Goal: Transaction & Acquisition: Book appointment/travel/reservation

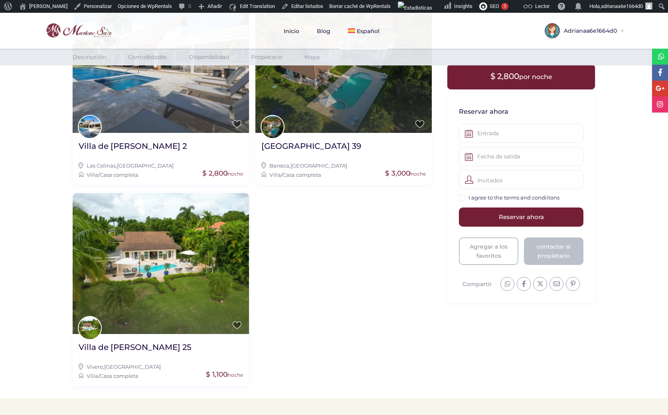
scroll to position [1467, 0]
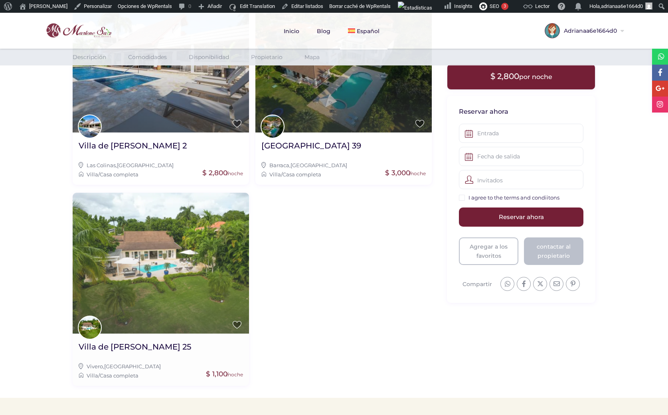
click at [148, 264] on img at bounding box center [161, 263] width 176 height 141
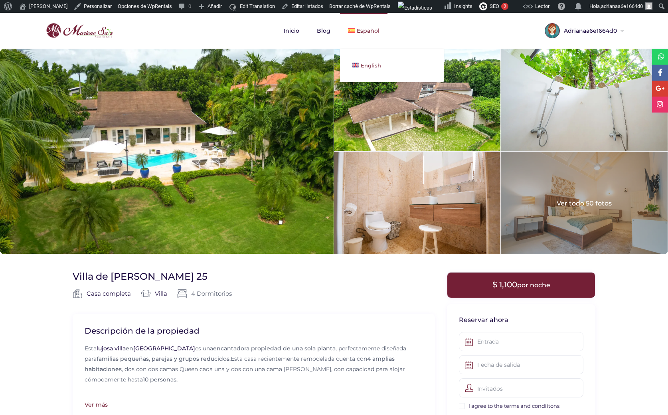
click at [362, 63] on span "English" at bounding box center [371, 65] width 20 height 6
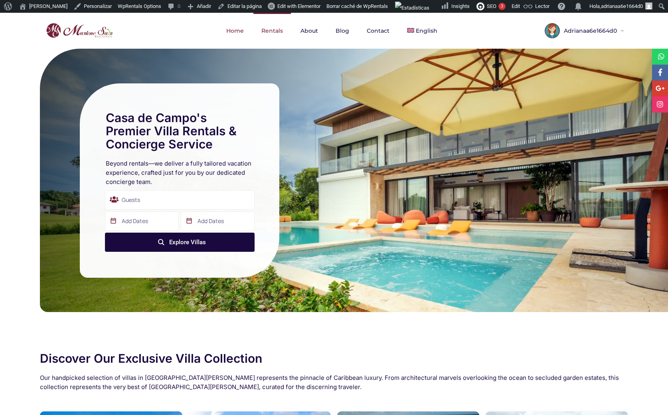
click at [269, 36] on link "Rentals" at bounding box center [272, 31] width 38 height 36
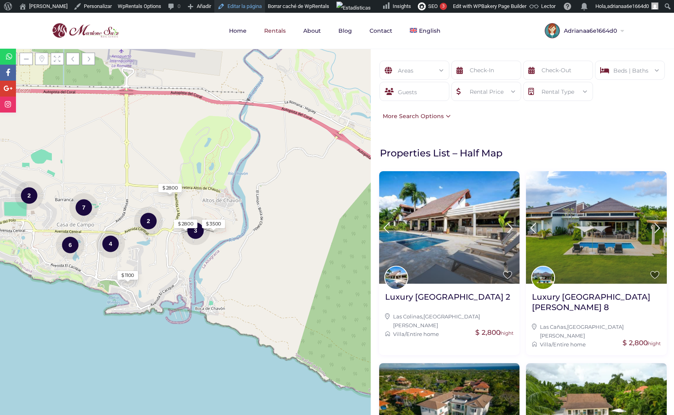
click at [234, 7] on link "Editar la página" at bounding box center [239, 6] width 51 height 13
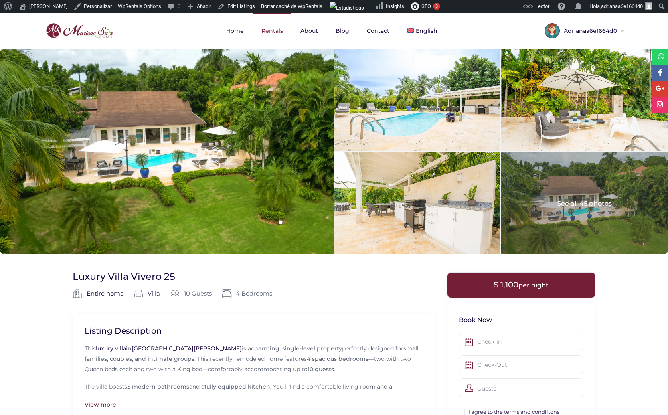
click at [276, 31] on link "Rentals" at bounding box center [272, 31] width 38 height 36
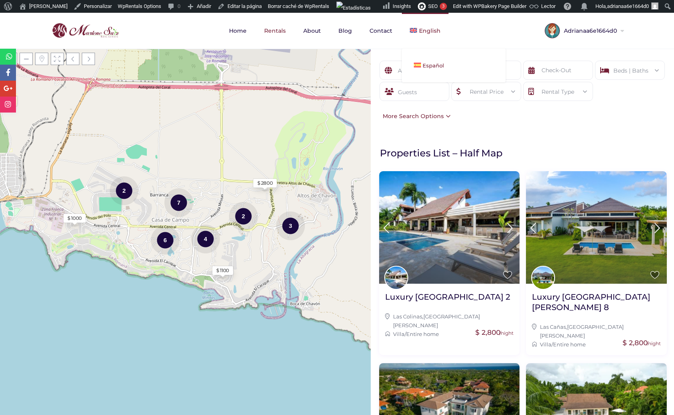
click at [424, 66] on span "Español" at bounding box center [434, 65] width 22 height 6
click at [423, 62] on span "Español" at bounding box center [434, 65] width 22 height 6
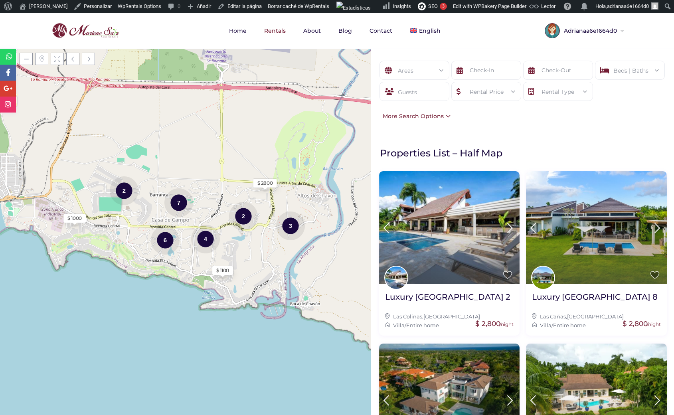
click at [418, 133] on div "Areas All Areas Casa De Campo (27) - Barraca (1) - Barranca Oeste (1) - Barranc…" at bounding box center [522, 232] width 303 height 366
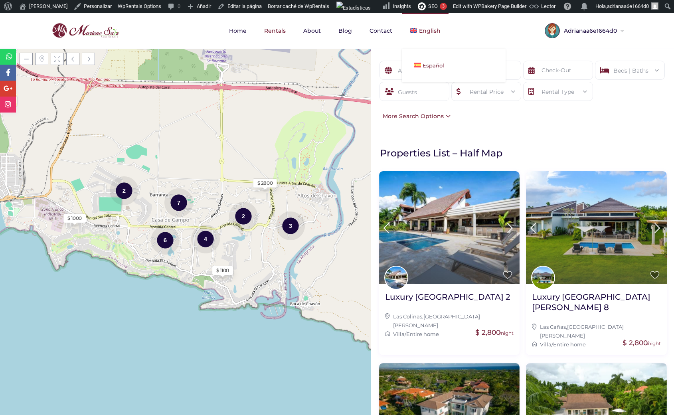
click at [431, 63] on span "Español" at bounding box center [434, 65] width 22 height 6
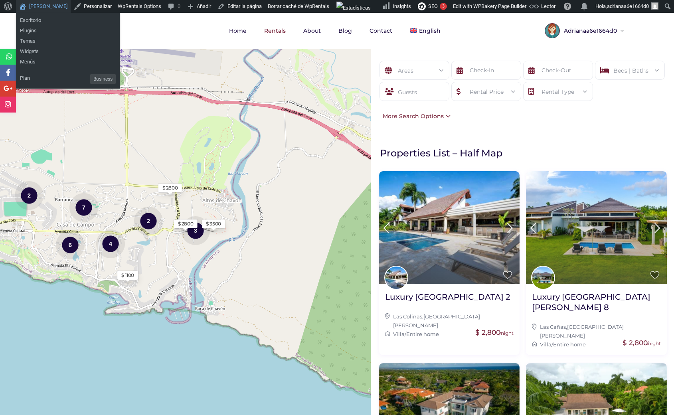
click at [40, 10] on link "[PERSON_NAME]" at bounding box center [43, 6] width 55 height 13
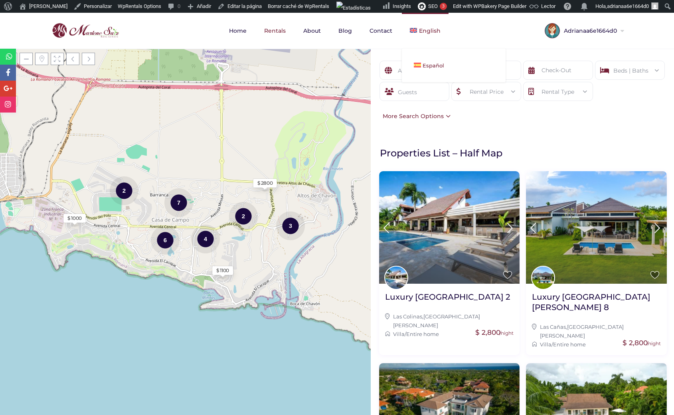
click at [428, 63] on span "Español" at bounding box center [434, 65] width 22 height 6
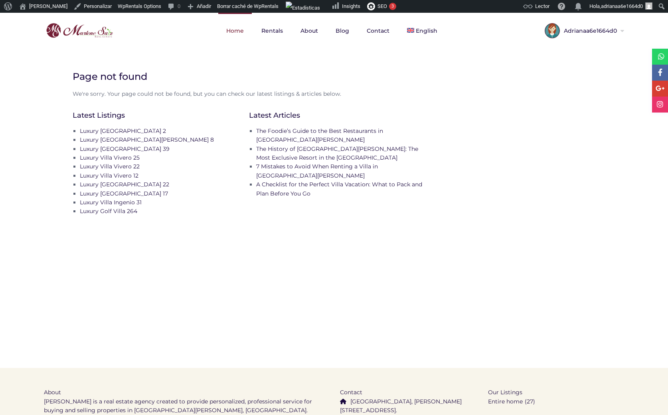
click at [233, 34] on link "Home" at bounding box center [235, 31] width 34 height 36
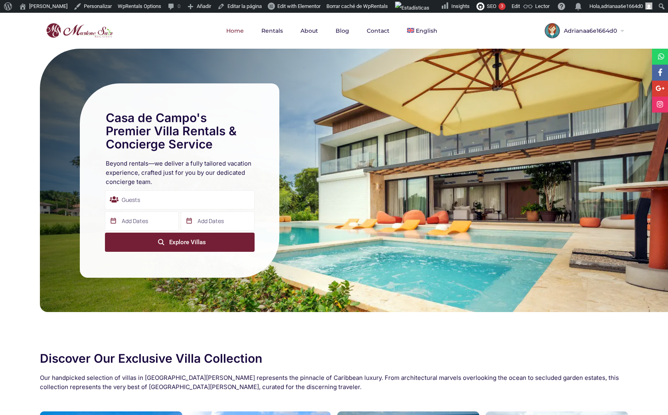
click at [156, 241] on div "submit" at bounding box center [161, 242] width 16 height 16
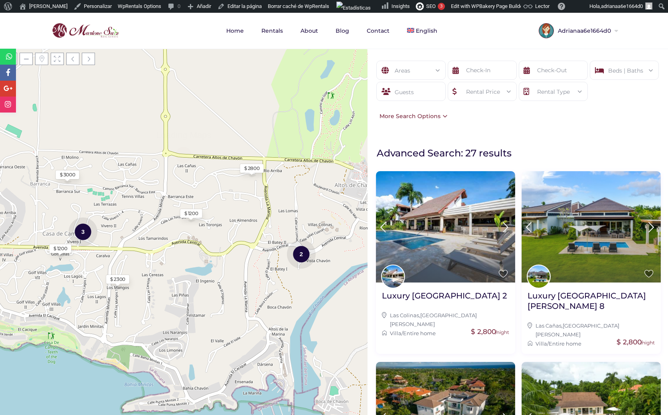
click at [292, 5] on link "Borrar caché de WpRentals" at bounding box center [298, 6] width 67 height 13
click at [417, 64] on link "Español" at bounding box center [451, 66] width 104 height 18
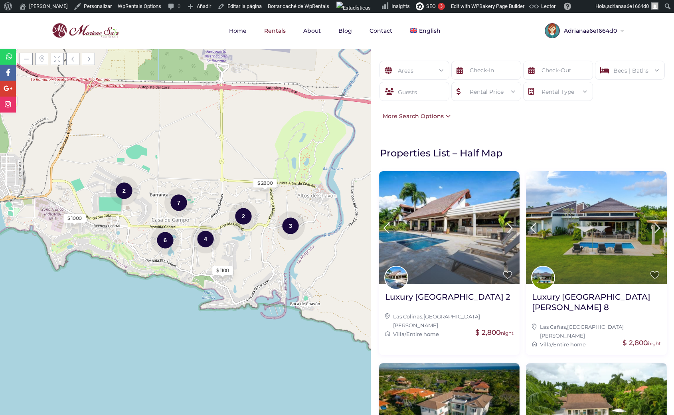
click at [444, 115] on div "More Search Options" at bounding box center [415, 116] width 72 height 9
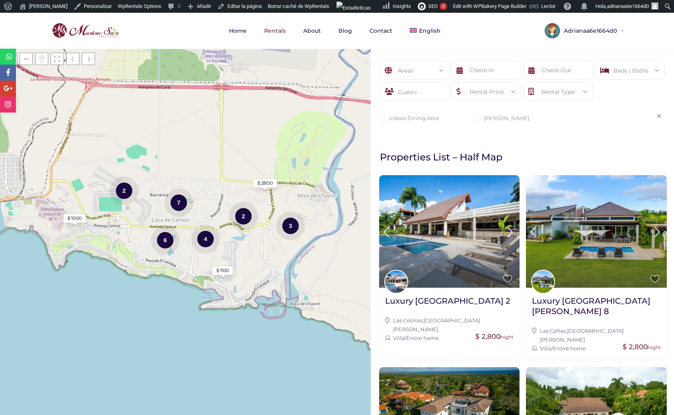
click at [657, 115] on icon at bounding box center [659, 116] width 4 height 6
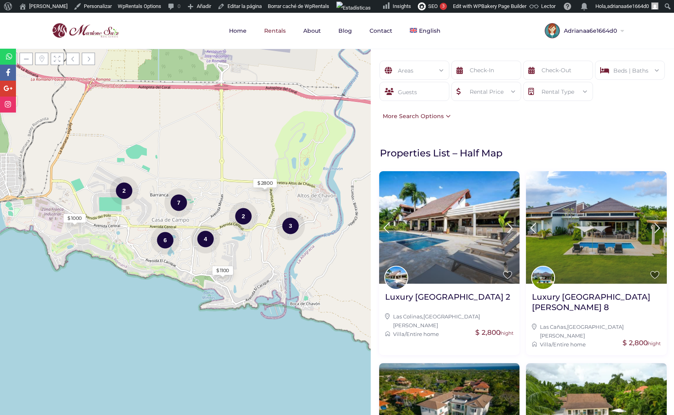
click at [428, 70] on div "Areas" at bounding box center [414, 70] width 57 height 19
click at [411, 95] on li "All Areas" at bounding box center [414, 92] width 69 height 12
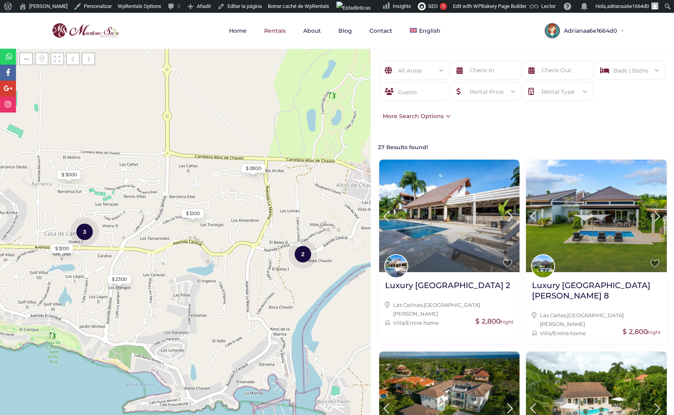
click at [435, 71] on div "All Areas" at bounding box center [414, 70] width 57 height 19
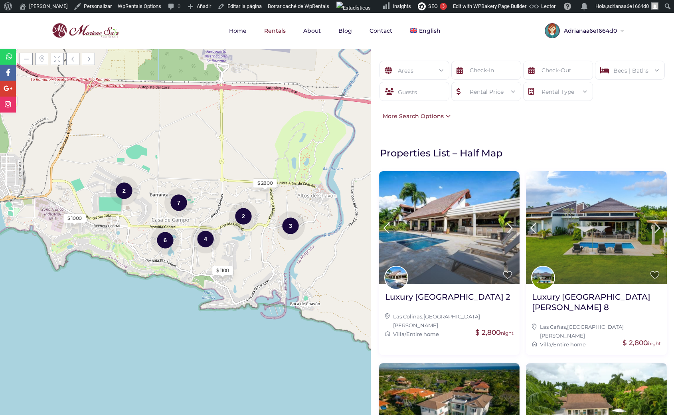
click at [426, 75] on div "Areas" at bounding box center [414, 70] width 57 height 19
click at [470, 110] on form "Areas All Areas Beds | Baths Beds 1 2 3 4 5 6+ Baths 1 2 3 4 5 6+ Reset Done Gu…" at bounding box center [522, 86] width 287 height 51
click at [418, 75] on div "Areas" at bounding box center [414, 70] width 57 height 19
click at [419, 75] on div "Areas" at bounding box center [414, 70] width 57 height 19
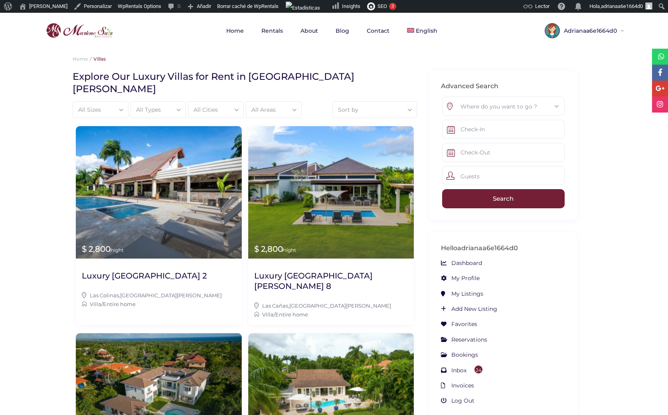
click at [227, 102] on div "All Cities" at bounding box center [215, 110] width 47 height 16
click at [265, 102] on div "All Areas" at bounding box center [273, 110] width 47 height 16
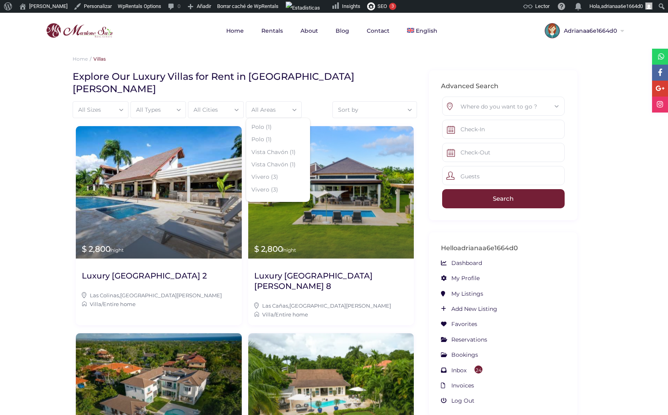
click at [387, 77] on h1 "Explore Our Luxury Villas for Rent in [GEOGRAPHIC_DATA]" at bounding box center [242, 82] width 338 height 25
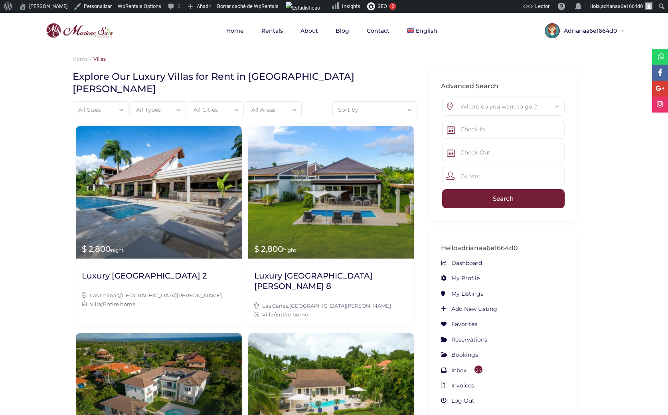
click at [471, 102] on div "Where do you want to go ?" at bounding box center [504, 106] width 110 height 19
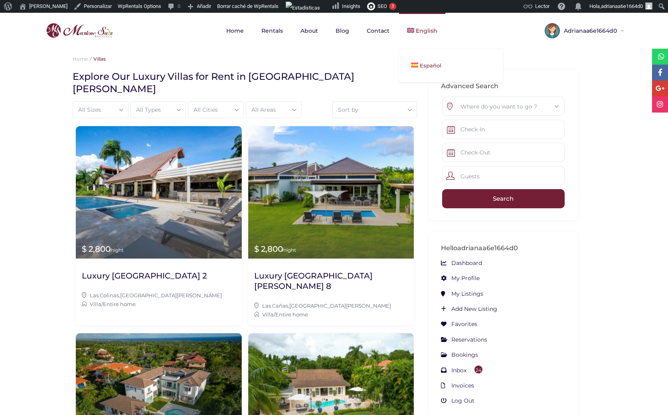
click at [423, 65] on span "Español" at bounding box center [431, 65] width 22 height 6
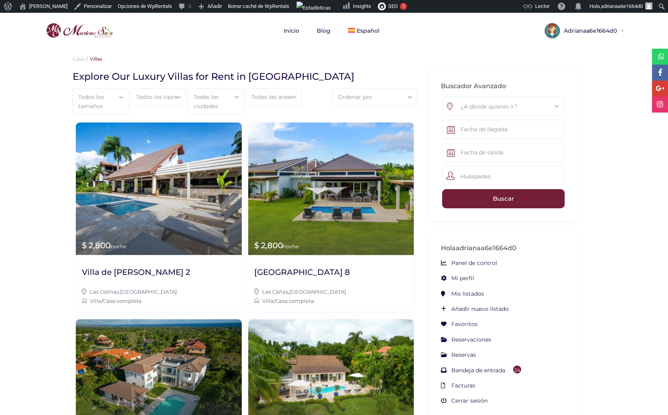
click at [359, 99] on div "Ordenar por" at bounding box center [375, 97] width 76 height 16
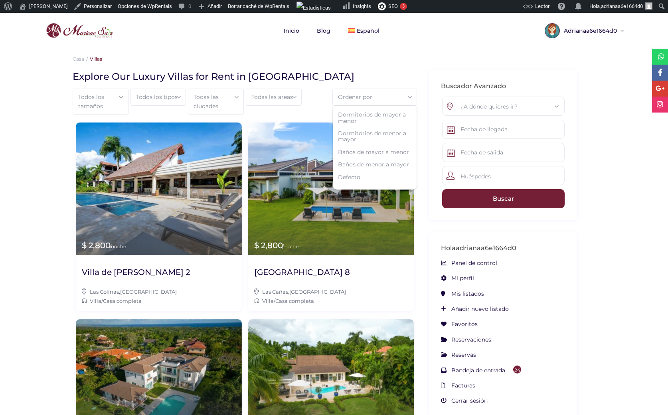
click at [395, 95] on div "Ordenar por" at bounding box center [375, 97] width 76 height 16
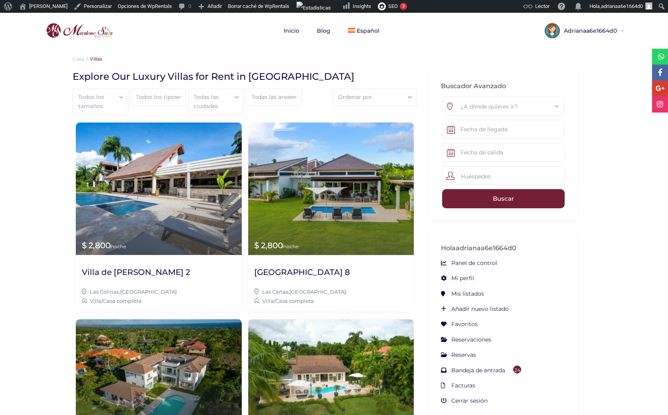
click at [352, 99] on div "Ordenar por" at bounding box center [375, 97] width 76 height 16
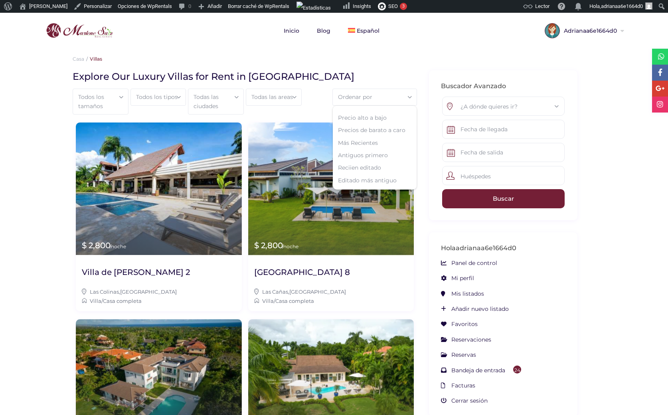
click at [349, 74] on h1 "Explore Our Luxury Villas for Rent in [GEOGRAPHIC_DATA][PERSON_NAME]" at bounding box center [242, 76] width 338 height 12
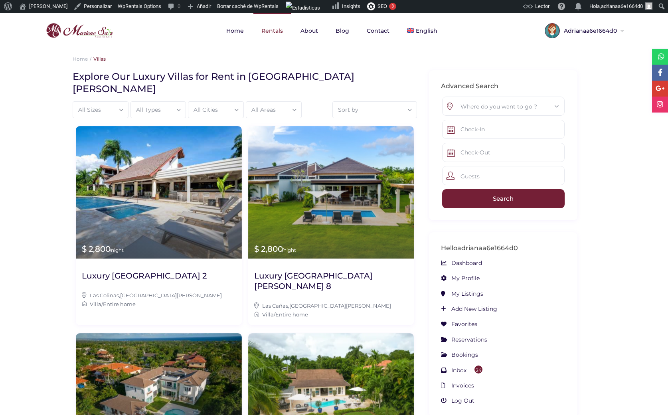
click at [275, 26] on link "Rentals" at bounding box center [272, 31] width 38 height 36
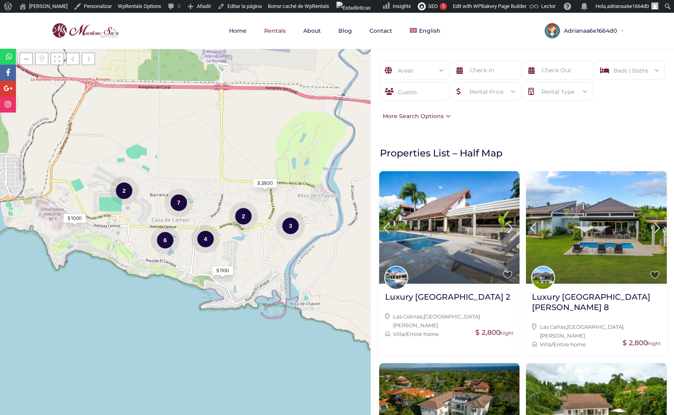
click at [506, 95] on div "Rental Price" at bounding box center [486, 91] width 57 height 19
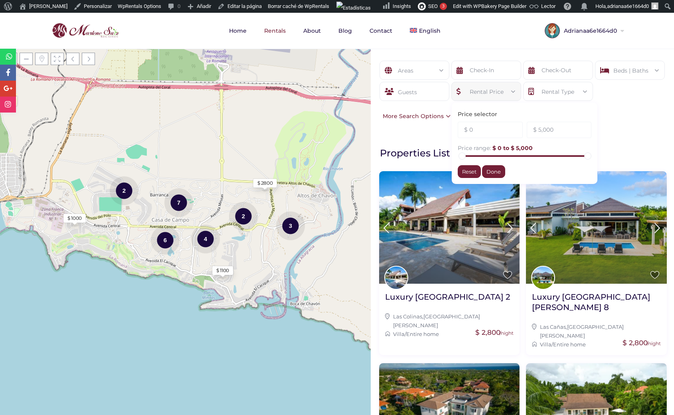
click at [614, 91] on form "Areas All Areas Beds | Baths Beds 1 2 3 4 5 6+ Baths 1 2 3 4 5 6+ Reset Done Gu…" at bounding box center [522, 86] width 287 height 51
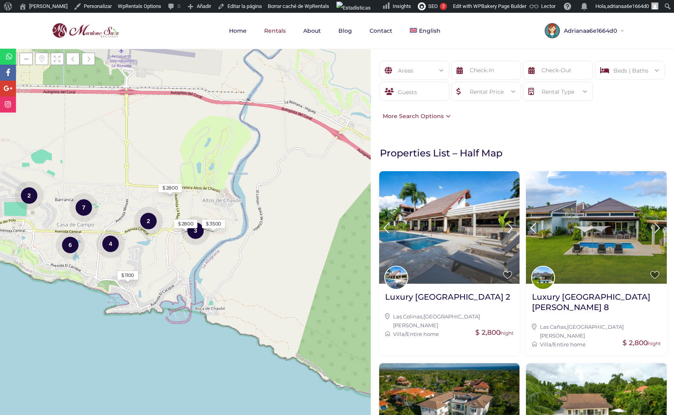
click at [186, 223] on div "$ 2800" at bounding box center [186, 223] width 16 height 7
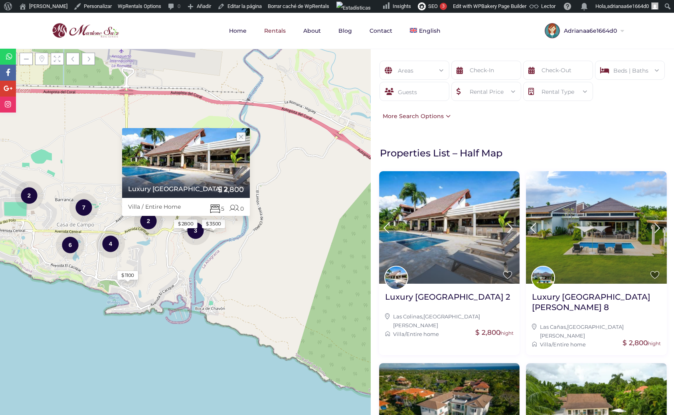
click at [211, 222] on div "$ 3500" at bounding box center [213, 223] width 15 height 7
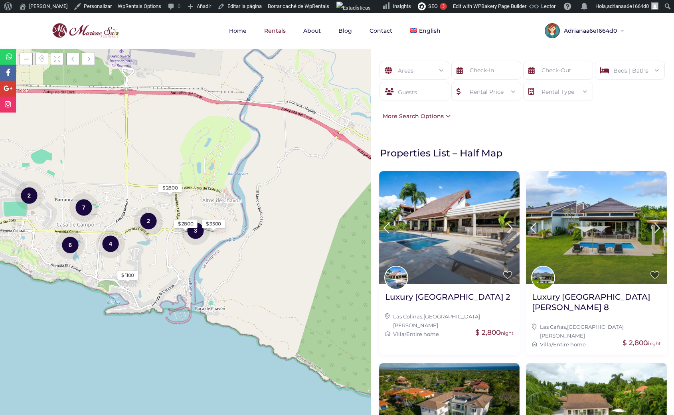
click at [505, 134] on div "Areas All Areas Beds | Baths Beds 1 2 3 4 5 6+ Baths 1 2 3 4 5 6+ Reset Done Gu…" at bounding box center [522, 232] width 303 height 366
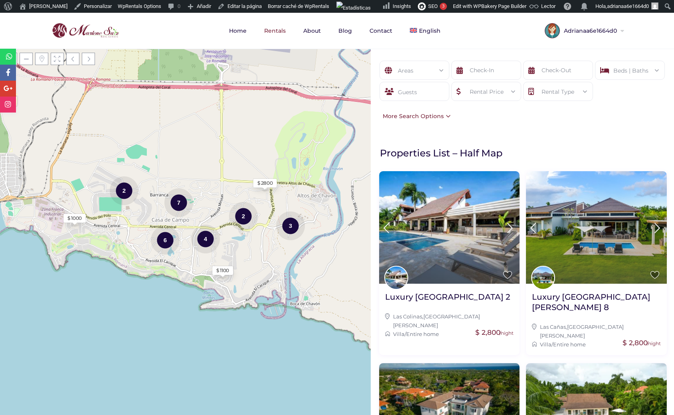
click at [419, 75] on div "Areas" at bounding box center [414, 70] width 57 height 19
click at [419, 71] on div "Areas" at bounding box center [414, 70] width 57 height 19
click at [402, 70] on div "Areas" at bounding box center [414, 70] width 57 height 19
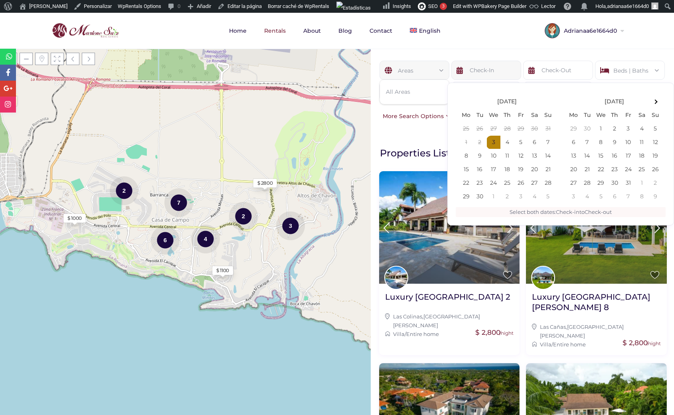
click at [463, 67] on input "text" at bounding box center [486, 70] width 70 height 19
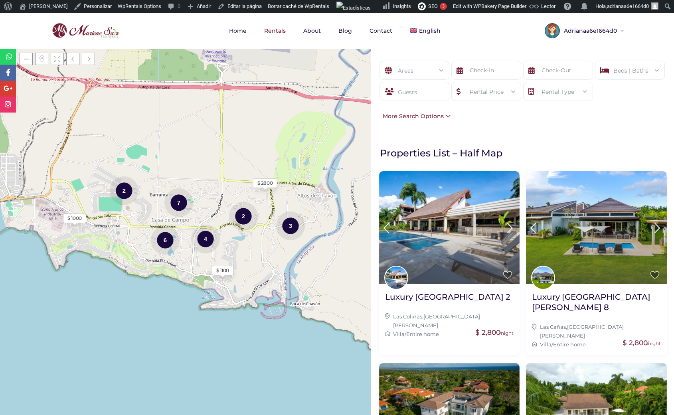
click at [445, 50] on div "Areas All Areas Beds | Baths Beds 1 2 3 4 5 6+ Baths 1 2 3 4 5 6+ Reset Done Gu…" at bounding box center [522, 91] width 303 height 84
click at [426, 67] on div "Areas" at bounding box center [414, 70] width 57 height 19
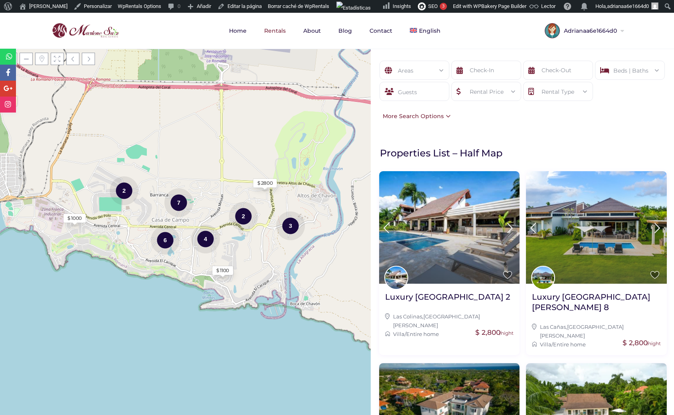
click at [416, 74] on div "Areas" at bounding box center [414, 70] width 57 height 19
click at [548, 73] on input "text" at bounding box center [558, 70] width 70 height 19
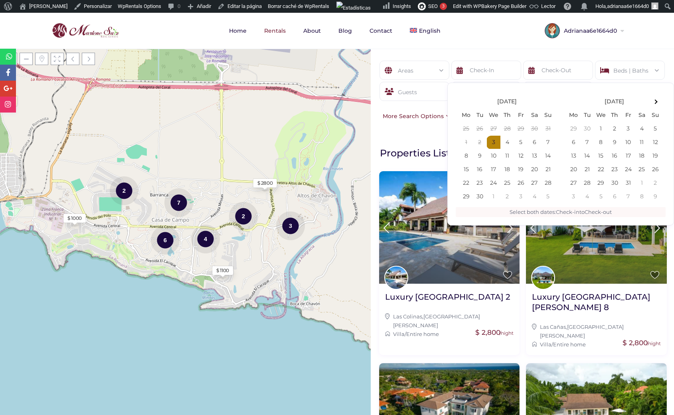
click at [611, 65] on div "Beds | Baths" at bounding box center [629, 70] width 57 height 19
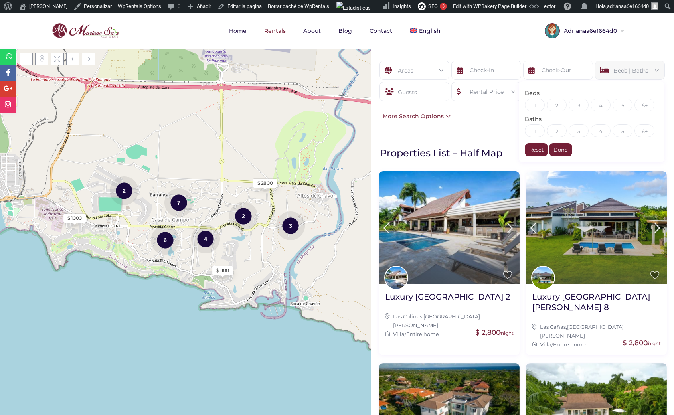
click at [611, 65] on div "Beds | Baths" at bounding box center [629, 70] width 57 height 19
click at [427, 96] on div "Guests" at bounding box center [414, 91] width 70 height 19
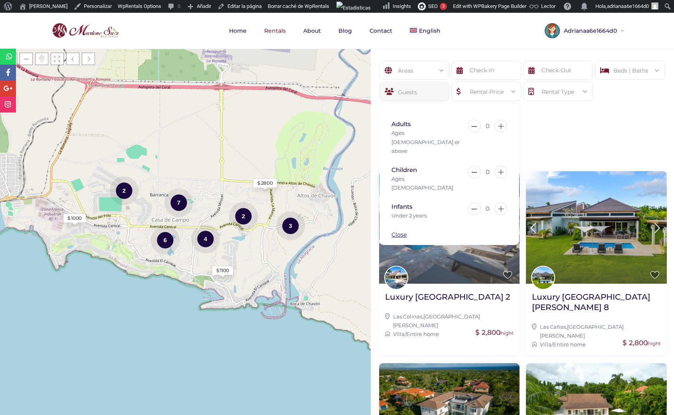
click at [468, 91] on div "Rental Price" at bounding box center [486, 91] width 57 height 19
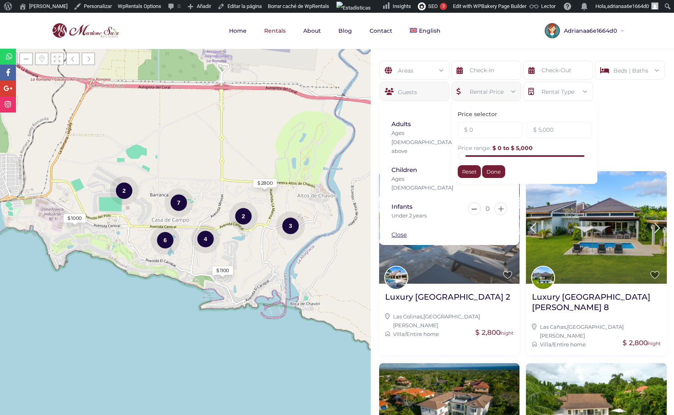
click at [548, 91] on div "Rental Type" at bounding box center [558, 91] width 57 height 19
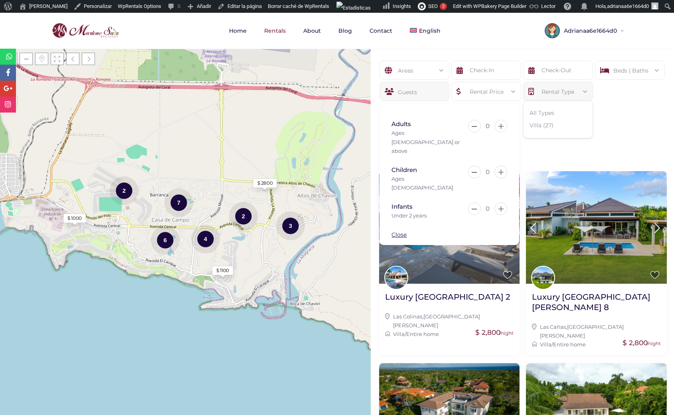
click at [506, 92] on div "Rental Price" at bounding box center [486, 91] width 57 height 19
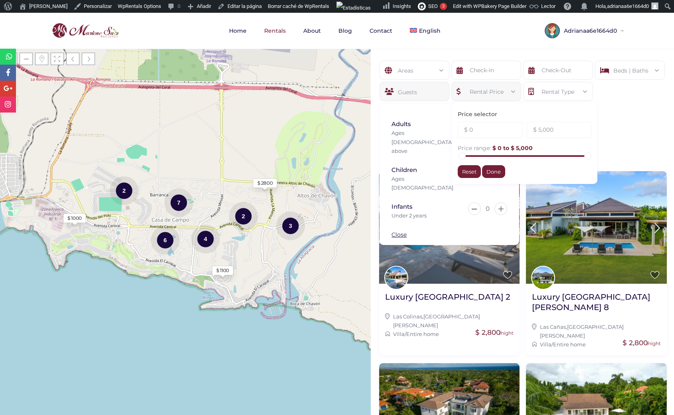
click at [488, 93] on div "Rental Price" at bounding box center [486, 91] width 57 height 19
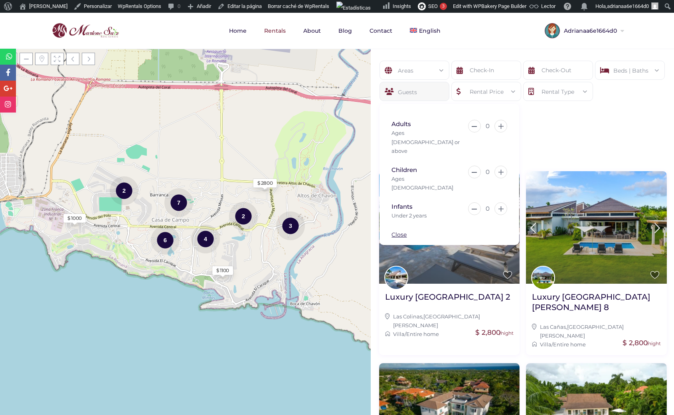
click at [429, 93] on div "Guests" at bounding box center [414, 91] width 70 height 19
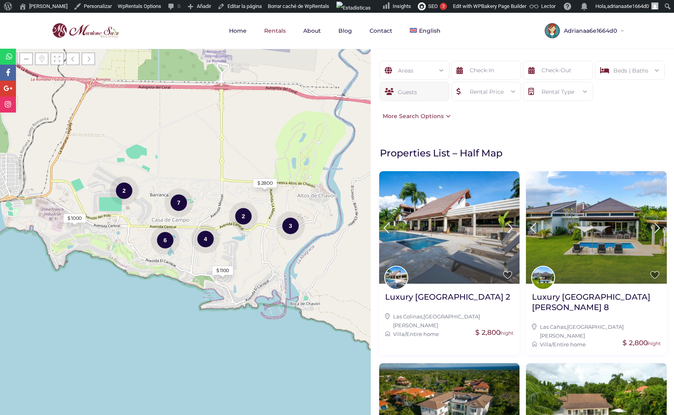
click at [402, 64] on div "Areas" at bounding box center [414, 70] width 57 height 19
click at [430, 65] on span "Español" at bounding box center [434, 65] width 22 height 6
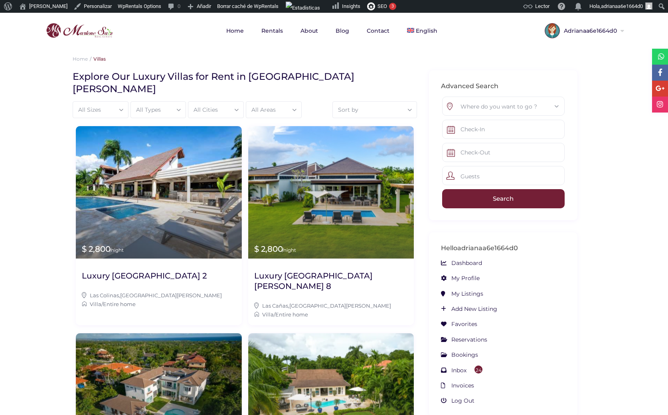
click at [221, 102] on div "All Cities" at bounding box center [215, 110] width 47 height 16
click at [254, 102] on div "All Areas" at bounding box center [273, 110] width 47 height 16
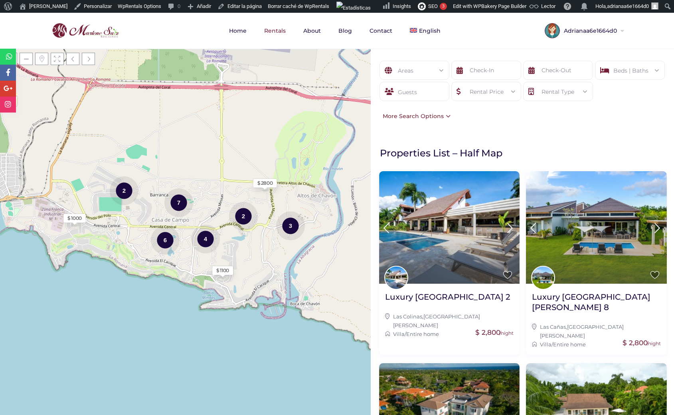
click at [436, 71] on div "Areas" at bounding box center [414, 70] width 57 height 19
click at [620, 73] on div "Beds | Baths" at bounding box center [629, 70] width 57 height 19
click at [606, 71] on div "Beds | Baths" at bounding box center [629, 70] width 57 height 19
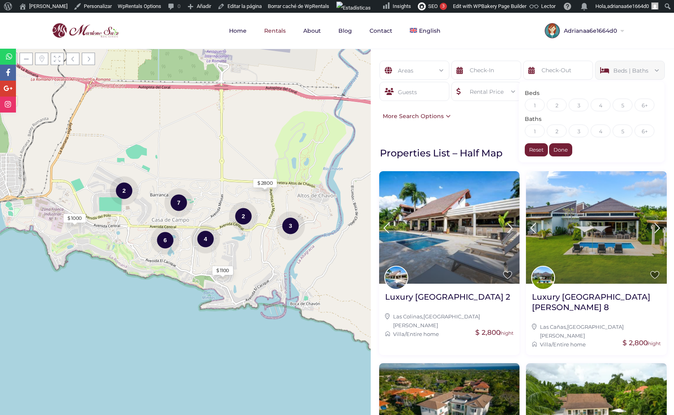
click at [606, 71] on div "Beds | Baths" at bounding box center [629, 70] width 57 height 19
click at [545, 91] on div "Rental Type" at bounding box center [558, 91] width 57 height 19
click at [553, 75] on input "text" at bounding box center [558, 70] width 70 height 19
click at [546, 70] on input "text" at bounding box center [558, 70] width 70 height 19
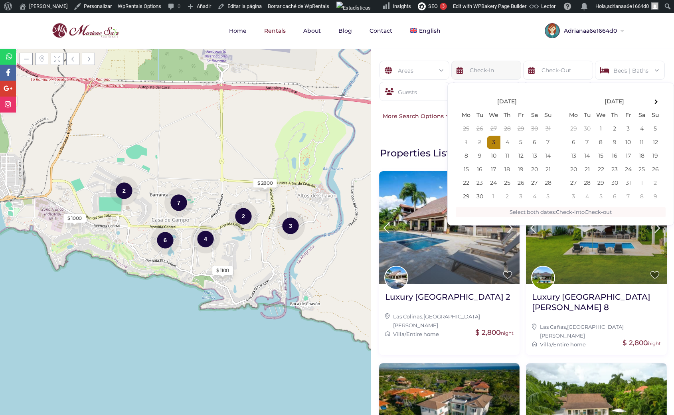
click at [499, 77] on input "text" at bounding box center [486, 70] width 70 height 19
click at [492, 47] on nav "Home Rentals About Blog Contact English Español" at bounding box center [337, 31] width 606 height 36
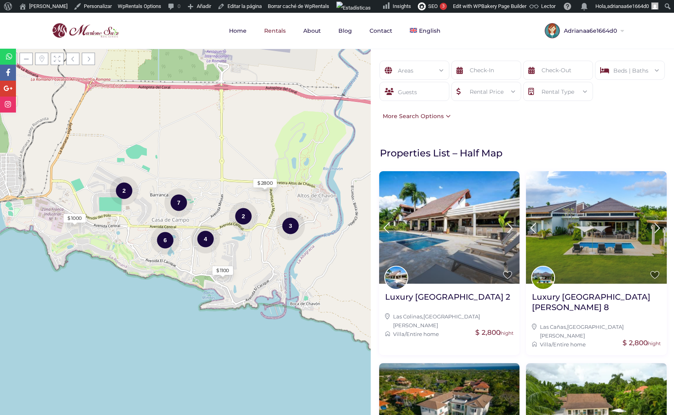
click at [469, 89] on div "Rental Price" at bounding box center [486, 91] width 57 height 19
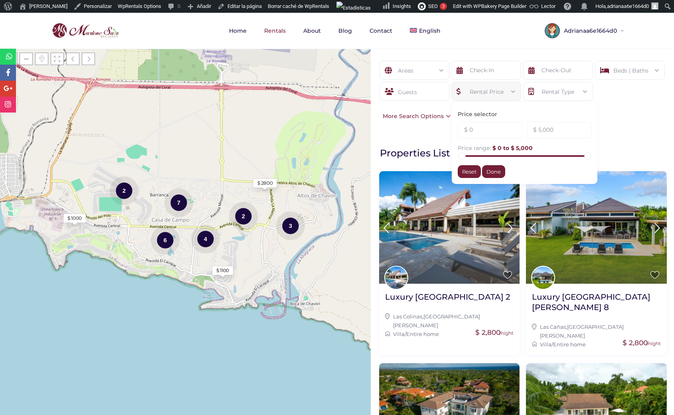
click at [412, 74] on div "Areas" at bounding box center [414, 70] width 57 height 19
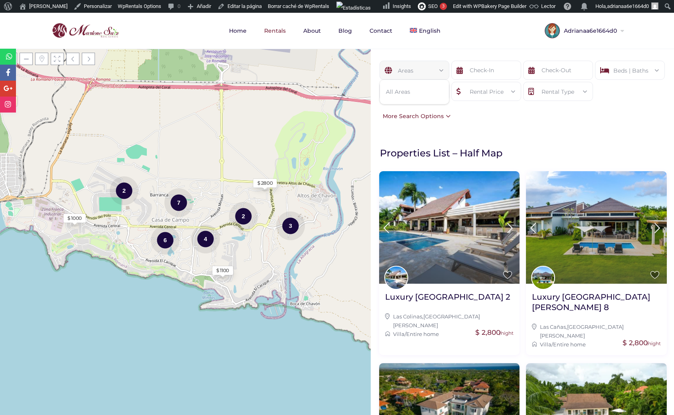
click at [423, 50] on div "Areas All Areas Beds | Baths Beds 1 2 3 4 5 6+ Baths 1 2 3 4 5 6+ Reset Done Gu…" at bounding box center [522, 91] width 303 height 84
click at [410, 87] on div "Guests" at bounding box center [414, 91] width 70 height 19
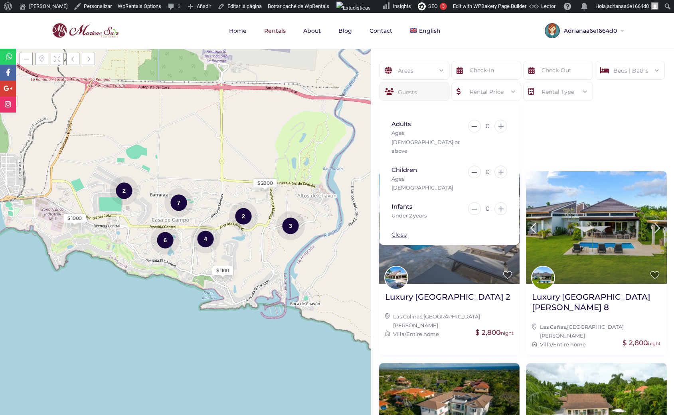
click at [569, 129] on div "Areas All Areas Beds | Baths Beds 1 2 3 4 5 6+ Baths 1 2 3 4 5 6+ Reset Done Gu…" at bounding box center [522, 91] width 303 height 84
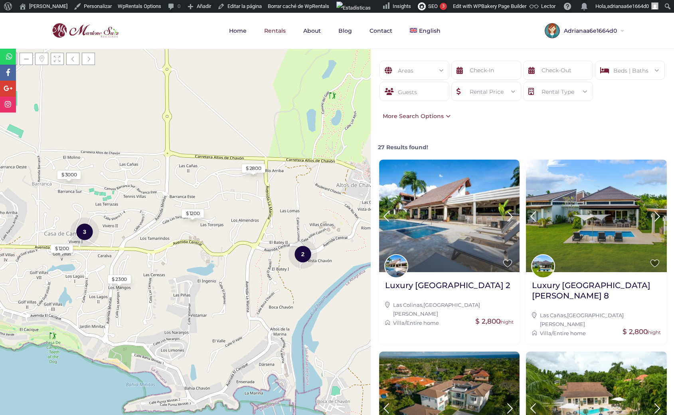
click at [551, 89] on div "Rental Type" at bounding box center [558, 91] width 57 height 19
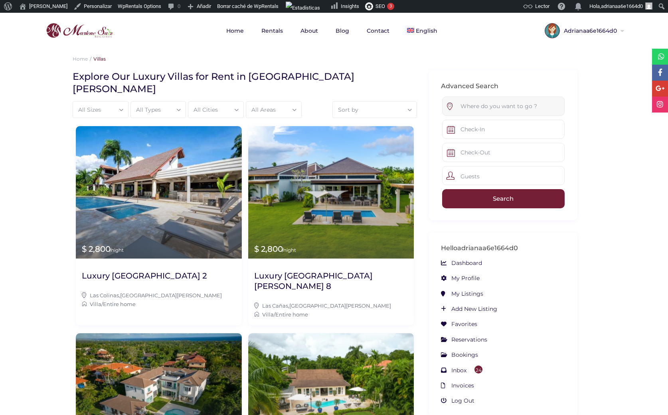
click at [534, 109] on input "text" at bounding box center [503, 106] width 123 height 19
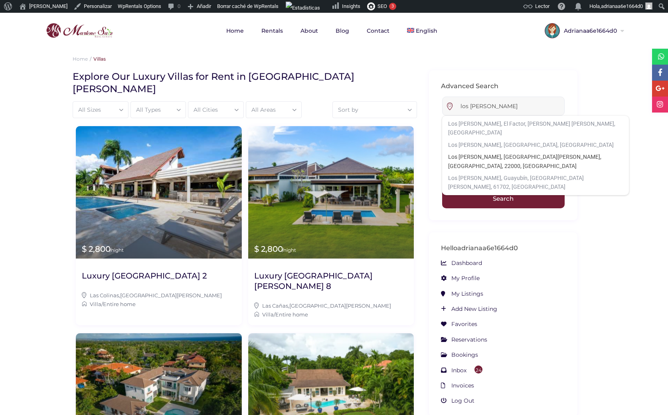
click at [514, 152] on div "Los [PERSON_NAME], [GEOGRAPHIC_DATA][PERSON_NAME], [GEOGRAPHIC_DATA], 22000, [G…" at bounding box center [535, 161] width 175 height 18
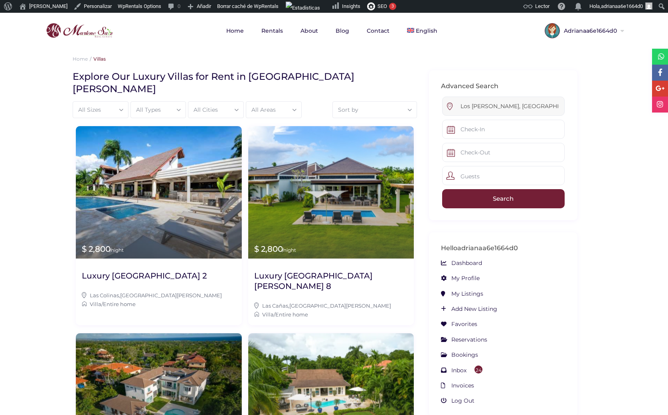
type input "Los [PERSON_NAME], [GEOGRAPHIC_DATA][PERSON_NAME], [GEOGRAPHIC_DATA], 22000, [G…"
click at [504, 193] on input "Search" at bounding box center [503, 198] width 123 height 19
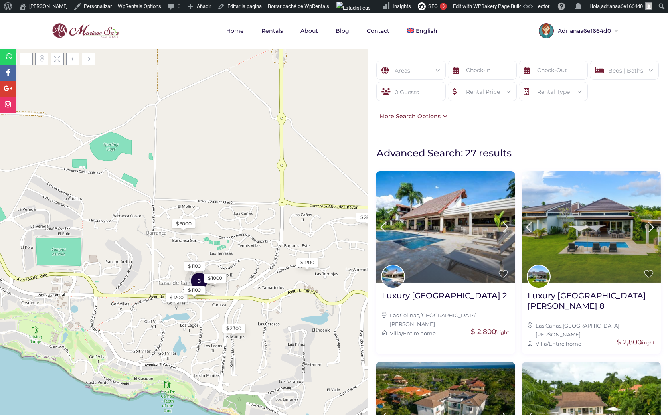
click at [413, 70] on div "Areas" at bounding box center [411, 70] width 56 height 19
click at [419, 89] on div "0 Guests" at bounding box center [410, 91] width 69 height 19
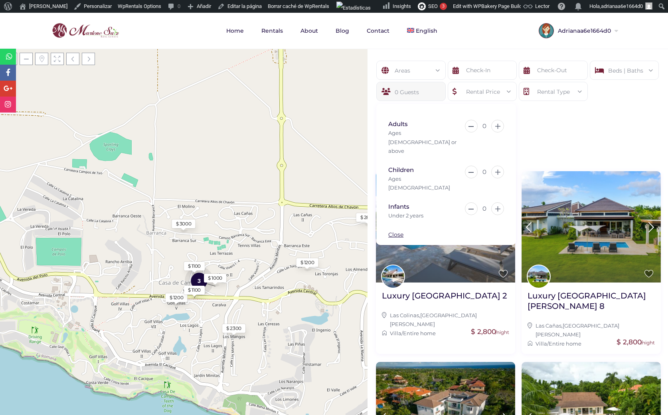
click at [419, 89] on div "0 Guests" at bounding box center [410, 91] width 69 height 19
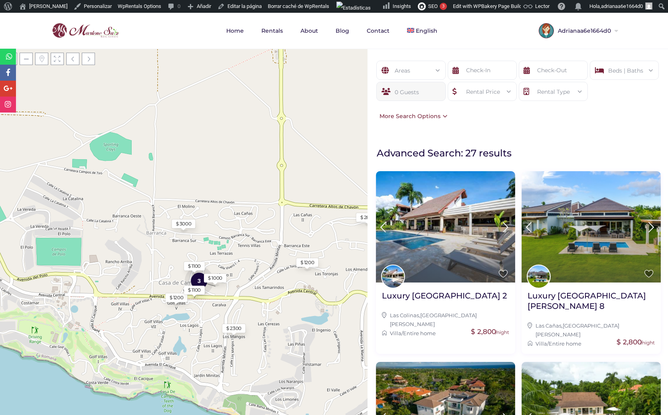
click at [438, 113] on div "More Search Options" at bounding box center [411, 116] width 72 height 9
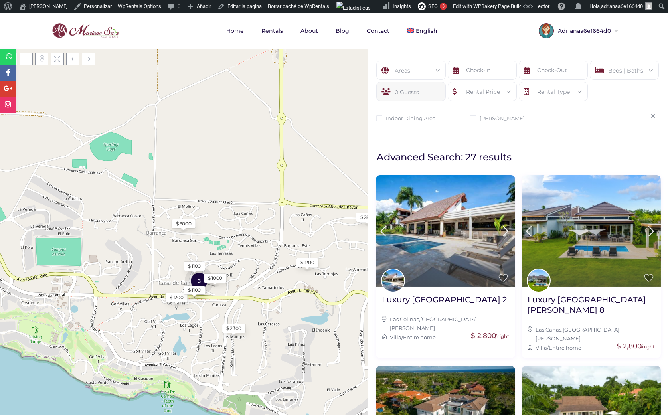
click at [651, 117] on icon at bounding box center [653, 116] width 4 height 6
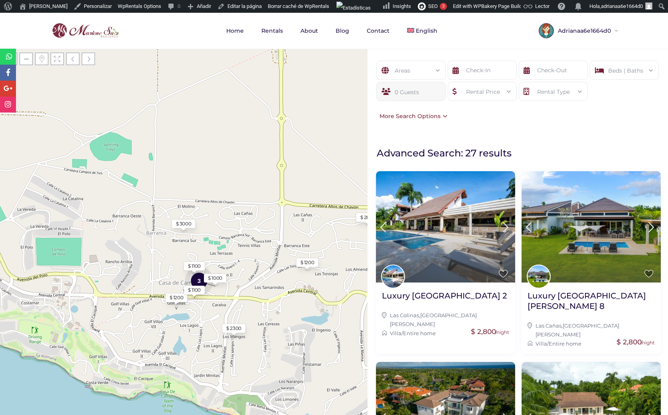
click at [443, 115] on div "More Search Options" at bounding box center [411, 116] width 72 height 9
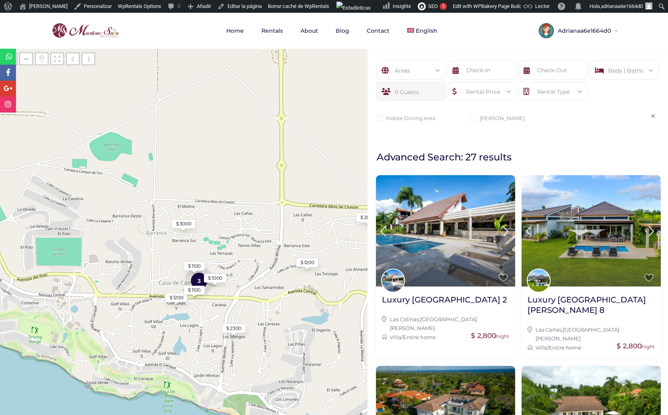
click at [423, 74] on div "Areas" at bounding box center [411, 70] width 56 height 19
click at [409, 91] on li "All Areas" at bounding box center [411, 92] width 68 height 12
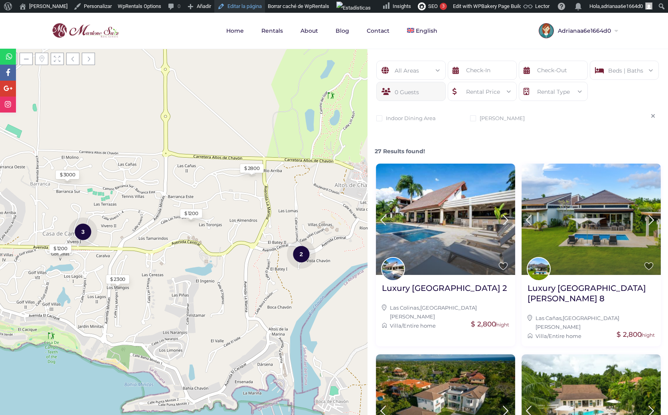
click at [242, 7] on link "Editar la página" at bounding box center [239, 6] width 51 height 13
click at [268, 30] on link "Rentals" at bounding box center [272, 31] width 38 height 36
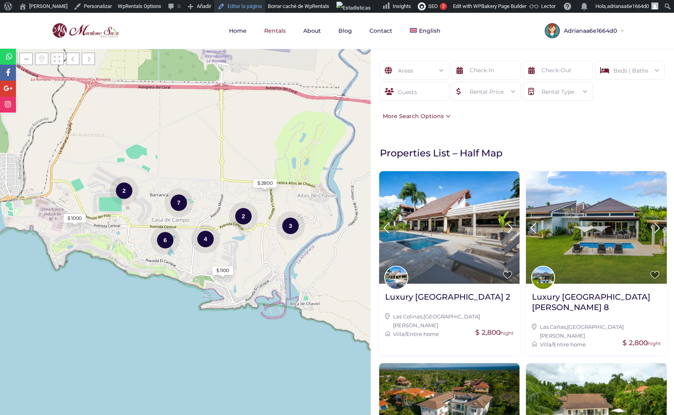
click at [232, 6] on link "Editar la página" at bounding box center [239, 6] width 51 height 13
click at [435, 76] on div "Areas" at bounding box center [414, 70] width 57 height 19
click at [427, 71] on div "Areas" at bounding box center [414, 70] width 57 height 19
click at [294, 8] on link "Borrar caché de WpRentals" at bounding box center [298, 6] width 67 height 13
click at [402, 73] on div "Areas" at bounding box center [414, 70] width 57 height 19
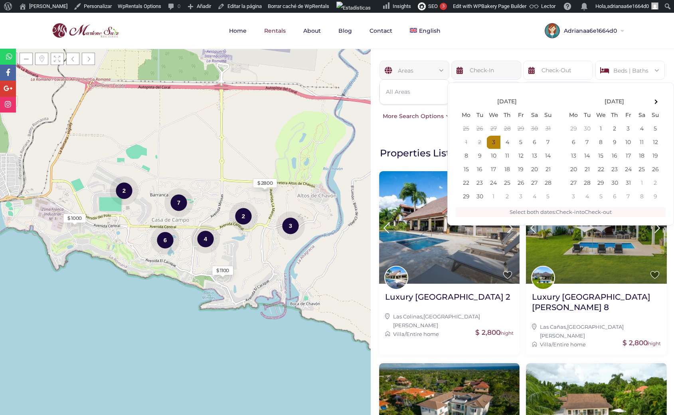
click at [483, 68] on input "text" at bounding box center [486, 70] width 70 height 19
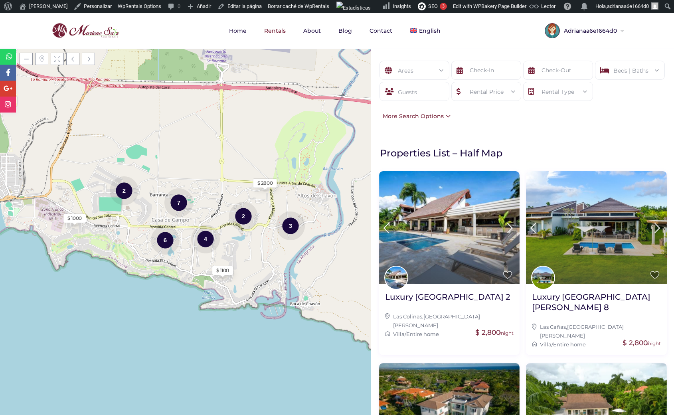
click at [471, 52] on div "Areas All Areas Beds | Baths Beds 1 2 3 4 5 6+ Baths 1 2 3 4 5 6+ Reset Done Gu…" at bounding box center [522, 91] width 303 height 84
click at [560, 69] on input "text" at bounding box center [558, 70] width 70 height 19
click at [551, 55] on div "Areas All Areas Beds | Baths Beds 1 2 3 4 5 6+ Baths 1 2 3 4 5 6+ Reset Done Gu…" at bounding box center [522, 91] width 303 height 84
click at [641, 75] on div "Beds | Baths" at bounding box center [629, 70] width 57 height 19
click at [428, 90] on div "Guests" at bounding box center [414, 91] width 70 height 19
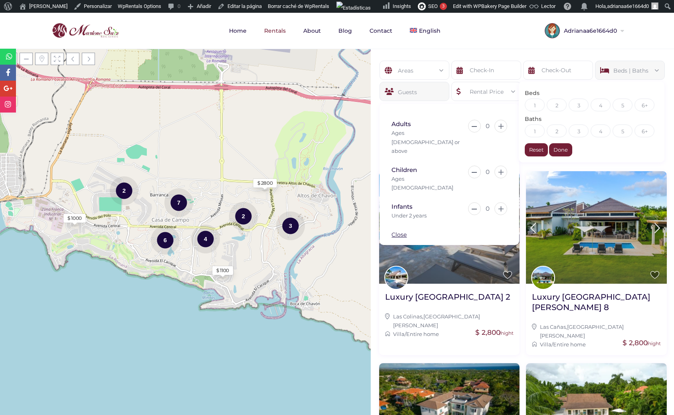
click at [471, 90] on div "Rental Price" at bounding box center [486, 91] width 57 height 19
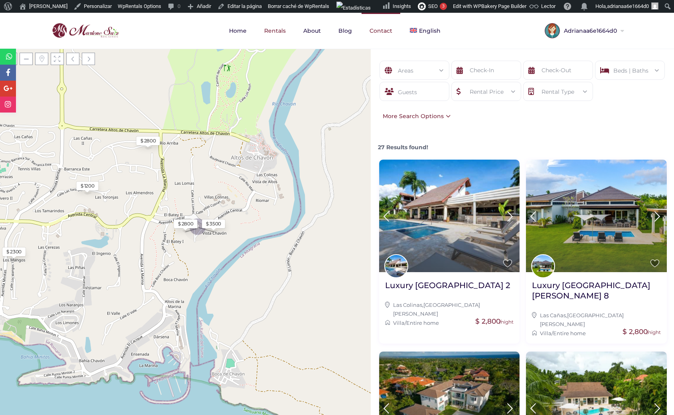
click at [375, 30] on link "Contact" at bounding box center [381, 31] width 39 height 36
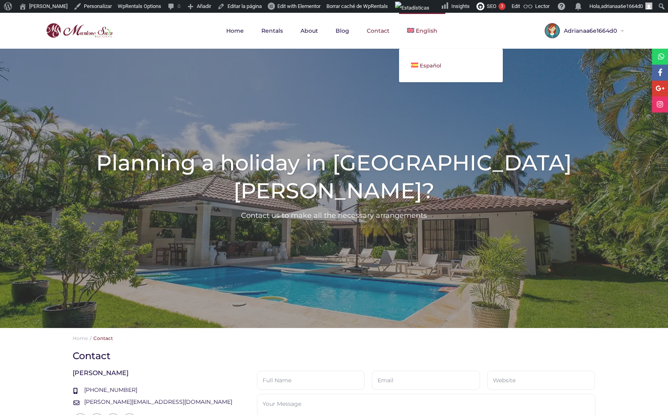
click at [421, 62] on span "Español" at bounding box center [431, 65] width 22 height 6
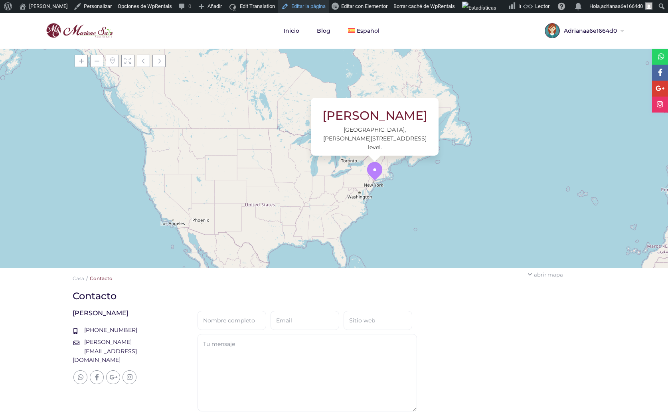
click at [301, 4] on link "Editar la página" at bounding box center [303, 6] width 51 height 13
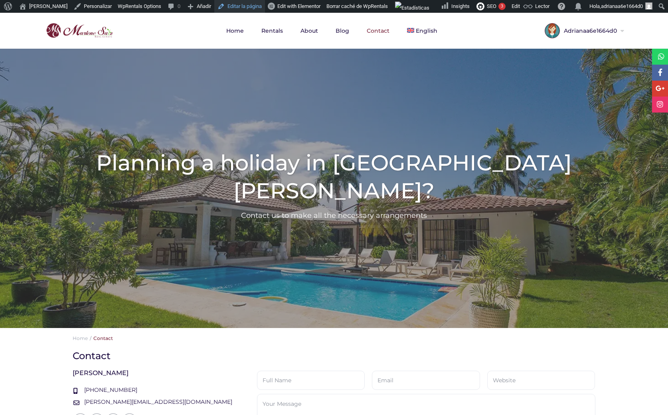
click at [230, 4] on link "Editar la página" at bounding box center [239, 6] width 51 height 13
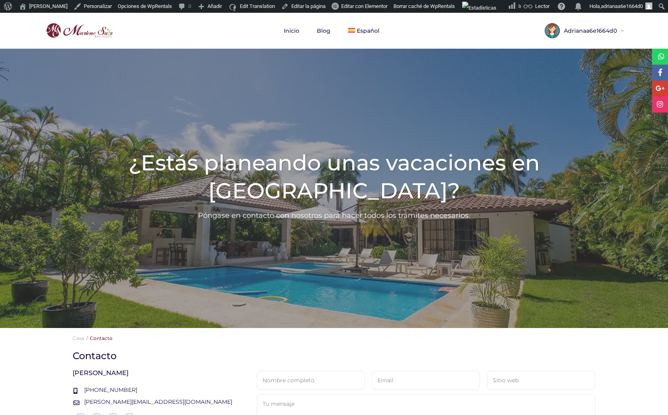
scroll to position [194, 0]
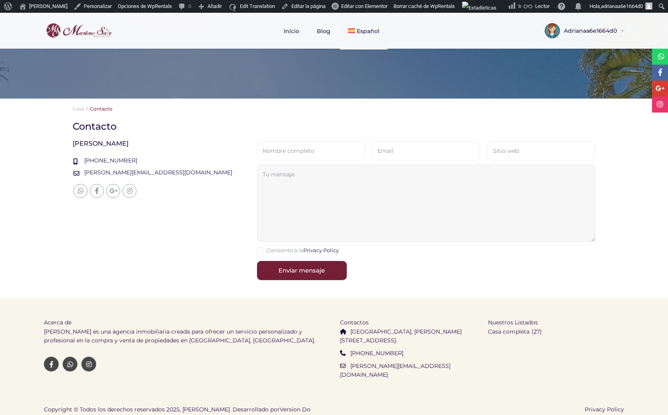
click at [398, 222] on textarea at bounding box center [426, 202] width 338 height 77
click at [243, 230] on div "Sus resultados de búsqueda Contacto Marlene Saiz +18094303848 marlene.r.state@g…" at bounding box center [334, 208] width 535 height 177
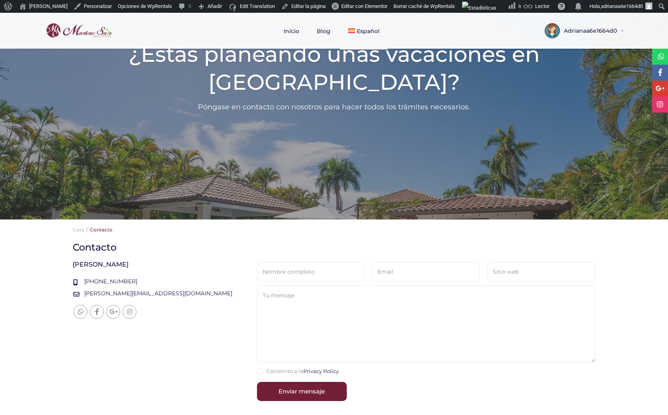
scroll to position [0, 0]
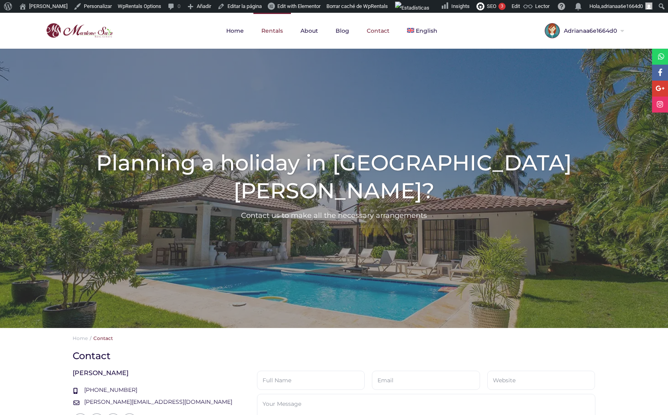
click at [268, 31] on link "Rentals" at bounding box center [272, 31] width 38 height 36
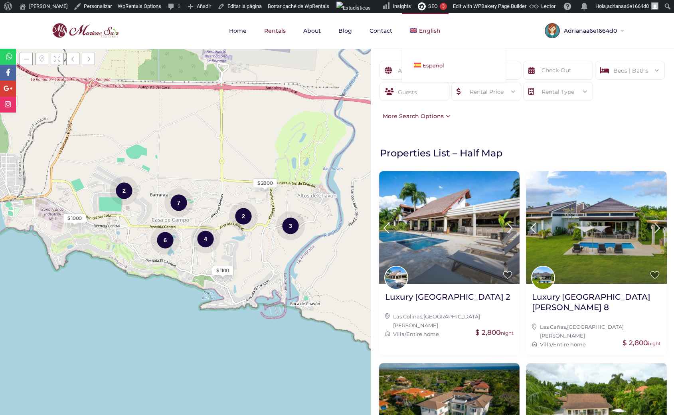
click at [423, 65] on span "Español" at bounding box center [434, 65] width 22 height 6
click at [423, 61] on link "Español" at bounding box center [454, 66] width 104 height 18
click at [522, 116] on div "Areas All Areas Beds | Baths Beds 1 2 3 4 5 6+ Baths 1 2 3 4 5 6+ Reset Done Gu…" at bounding box center [522, 91] width 303 height 84
click at [423, 63] on span "Español" at bounding box center [434, 65] width 22 height 6
click at [421, 61] on link "Español" at bounding box center [454, 66] width 104 height 18
